Goal: Task Accomplishment & Management: Manage account settings

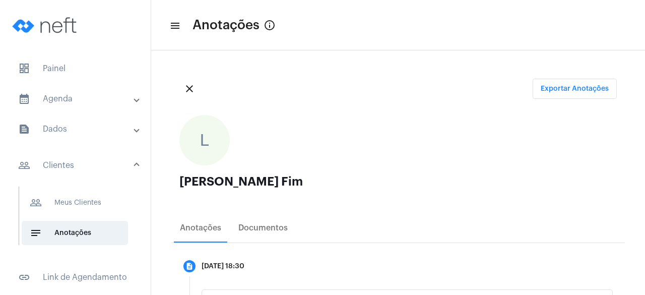
scroll to position [20, 0]
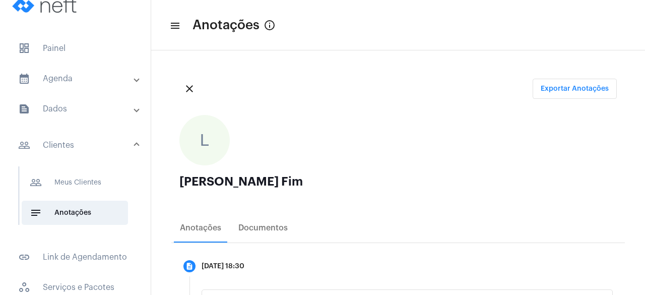
click at [68, 84] on mat-panel-title "calendar_month_outlined Agenda" at bounding box center [76, 79] width 116 height 12
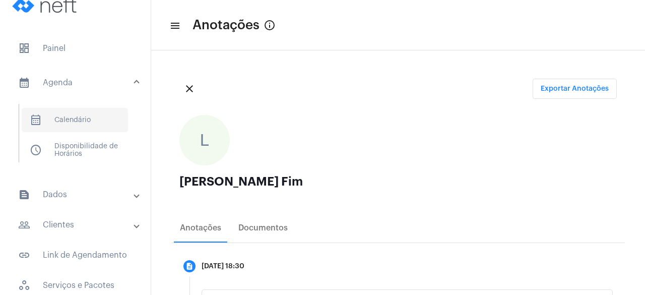
click at [68, 119] on span "calendar_month_outlined Calendário" at bounding box center [75, 120] width 106 height 24
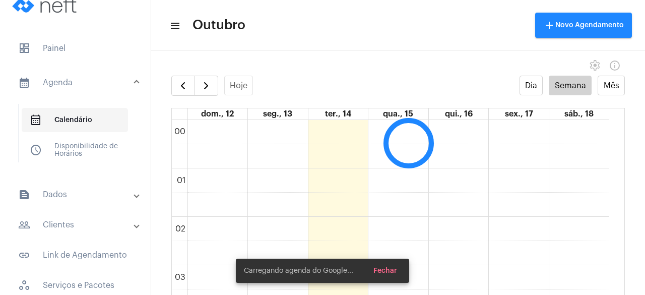
scroll to position [291, 0]
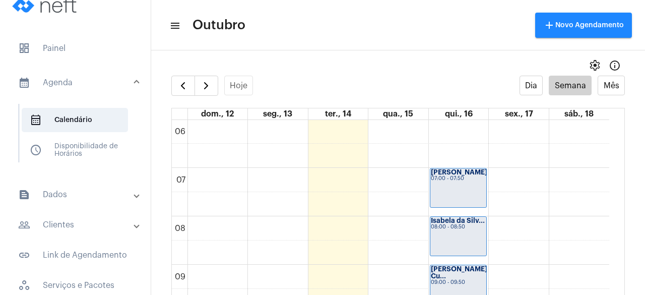
click at [283, 55] on div "settings info_outlined" at bounding box center [398, 65] width 494 height 20
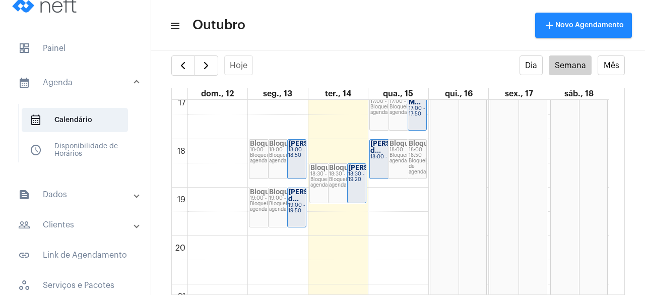
scroll to position [836, 0]
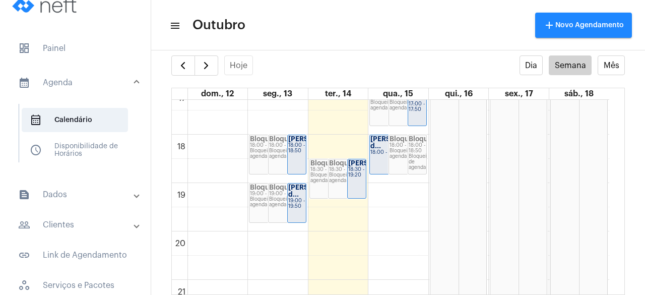
click at [286, 161] on div "Bloqueio 18:00 - 18:50 Bloqueio de agenda" at bounding box center [287, 154] width 37 height 39
click at [294, 154] on div "18:00 - 18:50" at bounding box center [296, 148] width 17 height 11
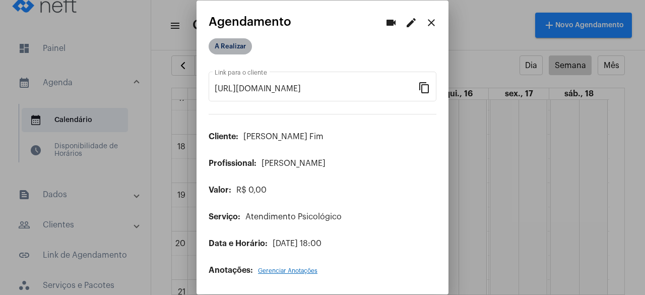
click at [241, 47] on mat-chip "A Realizar" at bounding box center [230, 46] width 43 height 16
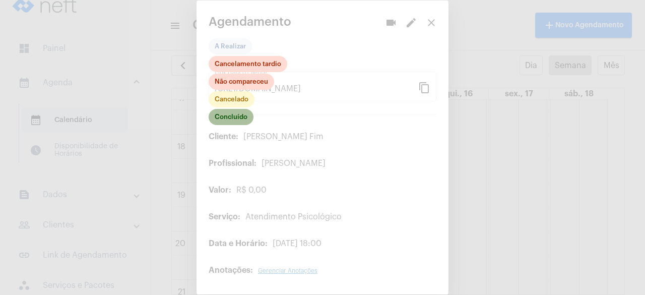
click at [226, 115] on mat-chip "Concluído" at bounding box center [231, 117] width 45 height 16
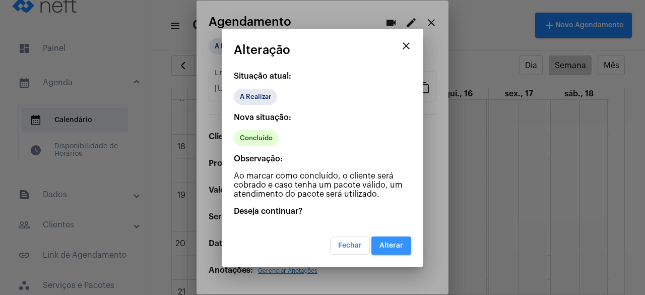
click at [394, 251] on button "Alterar" at bounding box center [392, 245] width 40 height 18
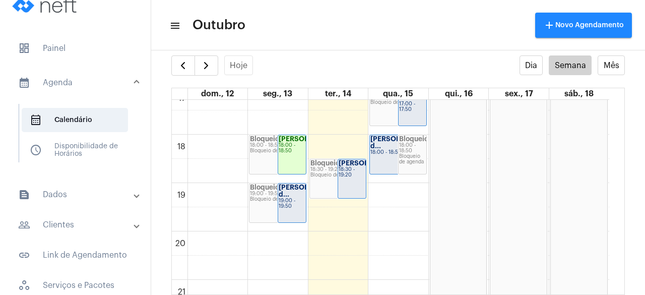
click at [300, 205] on div "19:00 - 19:50" at bounding box center [292, 203] width 27 height 11
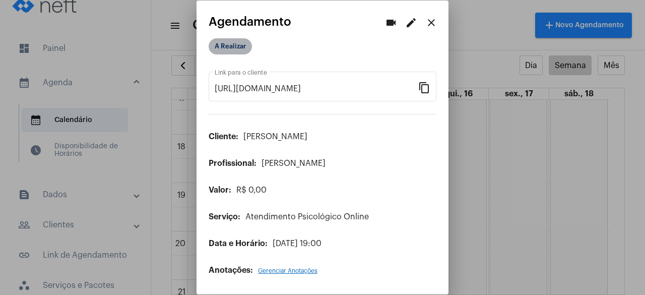
click at [240, 47] on mat-chip "A Realizar" at bounding box center [230, 46] width 43 height 16
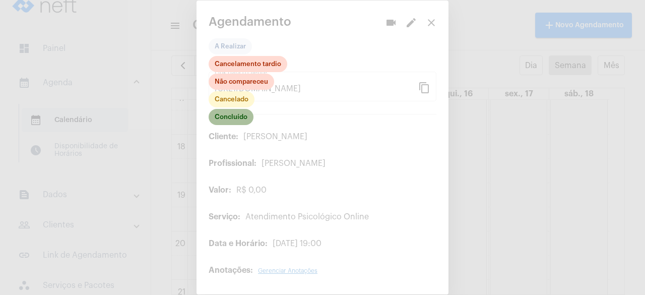
click at [222, 118] on mat-chip "Concluído" at bounding box center [231, 117] width 45 height 16
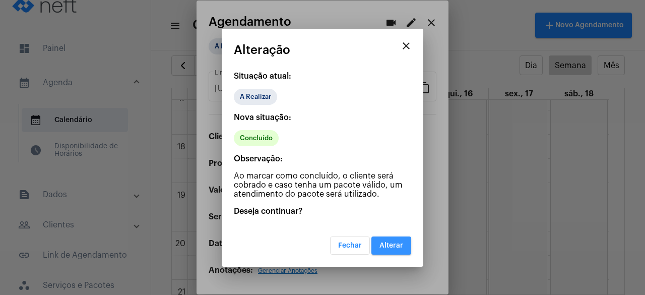
click at [389, 248] on button "Alterar" at bounding box center [392, 245] width 40 height 18
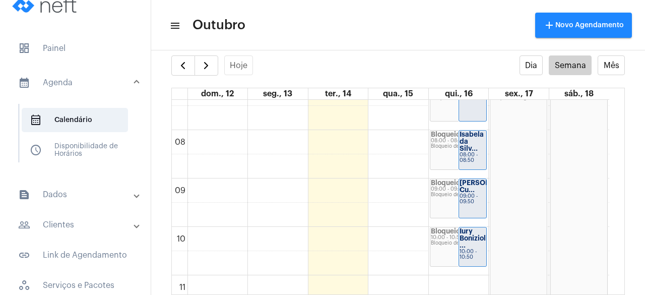
scroll to position [350, 0]
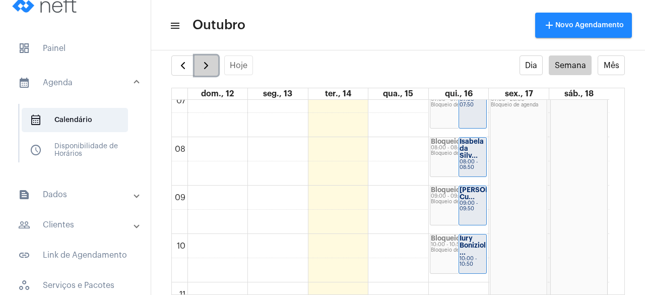
click at [214, 65] on button "button" at bounding box center [207, 65] width 24 height 20
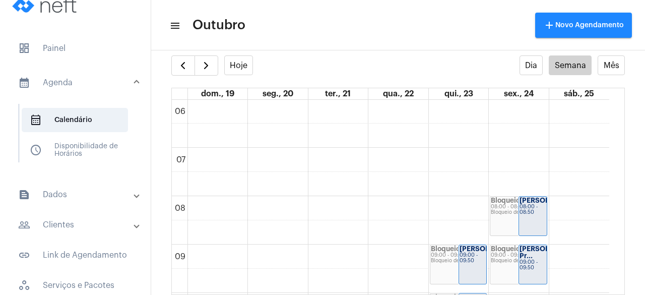
click at [409, 33] on mat-toolbar-row "menu Outubro add Novo Agendamento" at bounding box center [398, 25] width 494 height 32
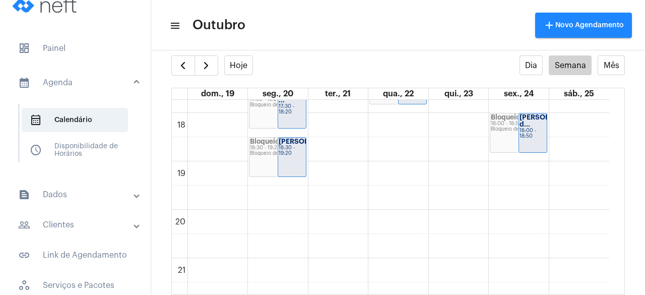
scroll to position [861, 0]
